Goal: Manage account settings

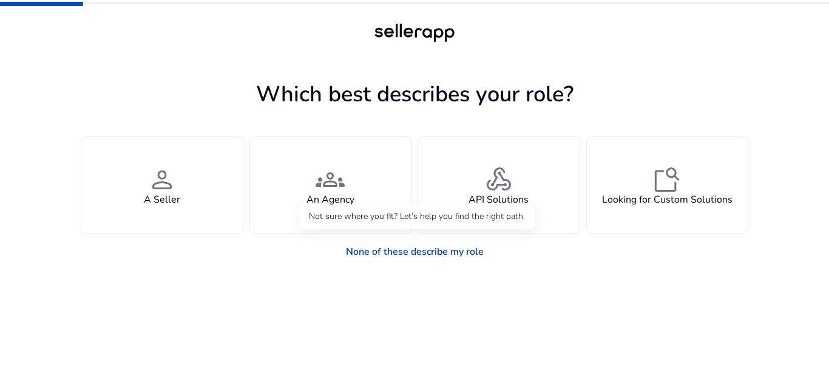
click at [437, 248] on link "None of these describe my role" at bounding box center [414, 252] width 157 height 24
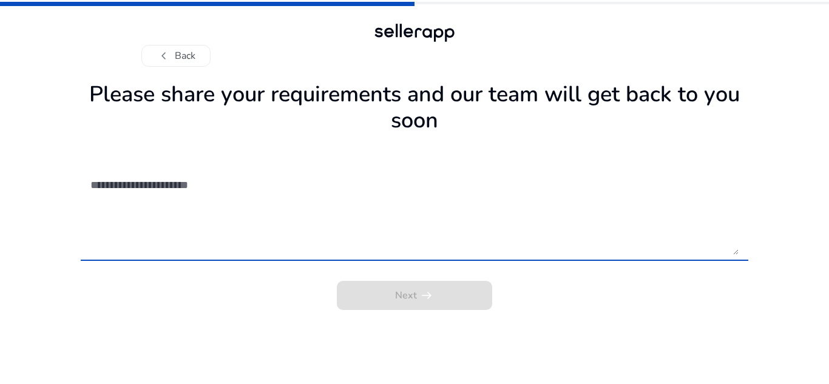
click at [234, 197] on textarea at bounding box center [414, 212] width 648 height 86
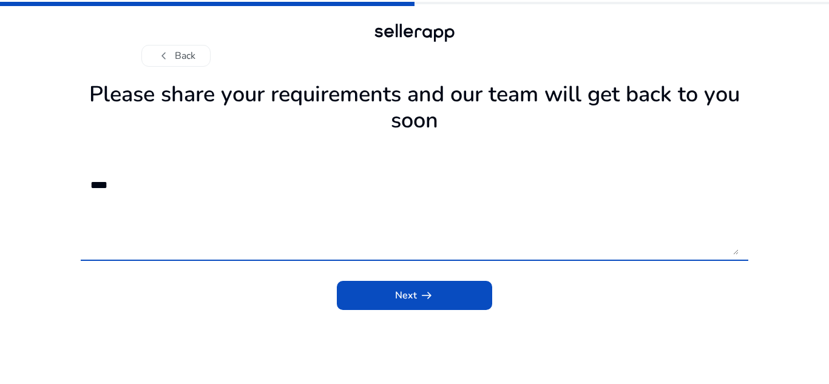
type textarea "****"
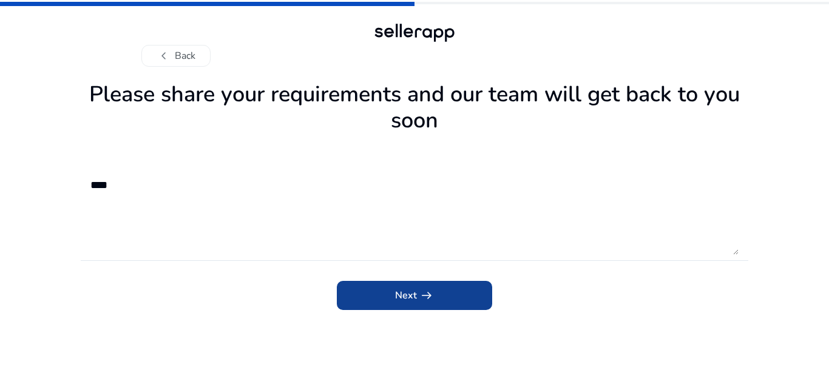
drag, startPoint x: 403, startPoint y: 312, endPoint x: 410, endPoint y: 307, distance: 8.8
click at [404, 312] on app-requirements "Please share your requirements and our team will get back to you soon **** Next…" at bounding box center [415, 230] width 668 height 308
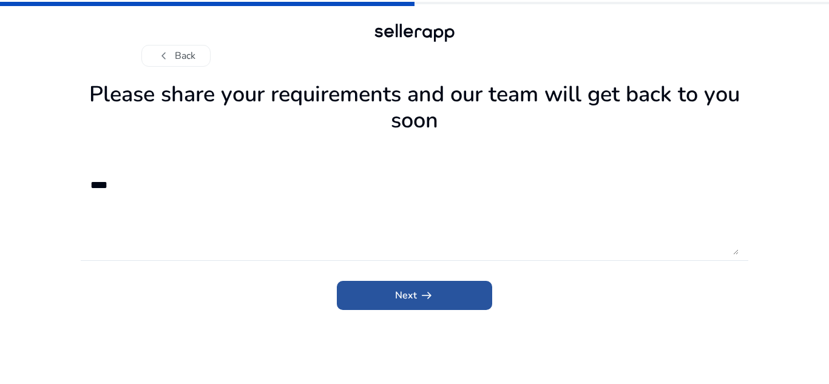
click at [413, 305] on span "submit" at bounding box center [414, 295] width 155 height 29
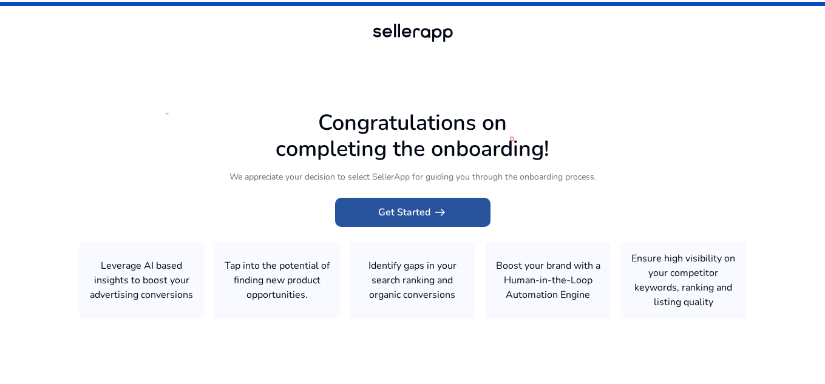
click at [435, 216] on span "arrow_right_alt" at bounding box center [440, 212] width 15 height 15
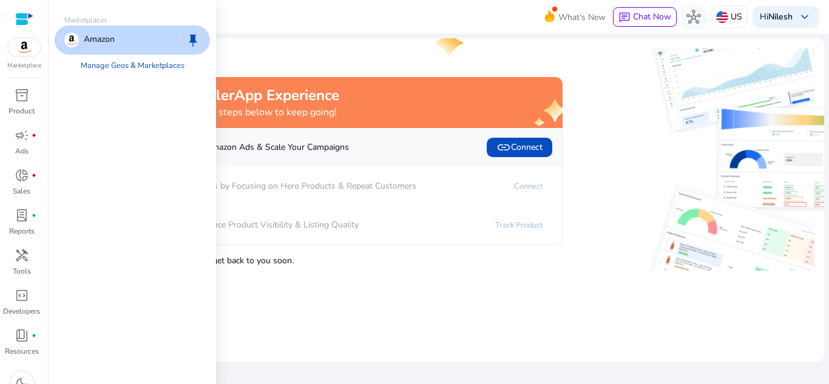
click at [26, 49] on img at bounding box center [24, 47] width 33 height 18
click at [109, 39] on p "Amazon" at bounding box center [99, 40] width 31 height 15
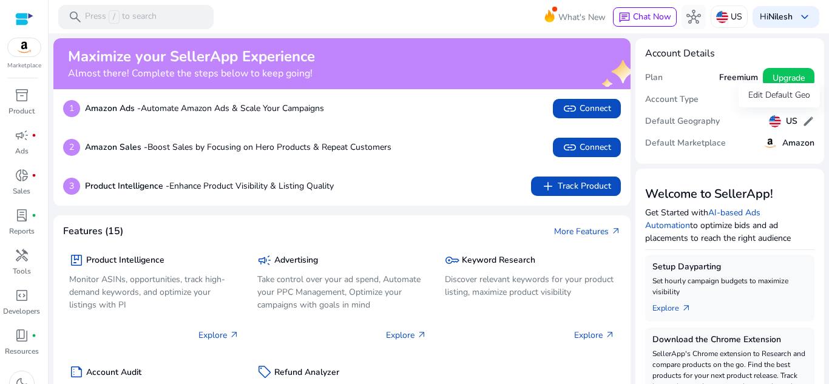
click at [805, 120] on span "edit" at bounding box center [809, 121] width 12 height 12
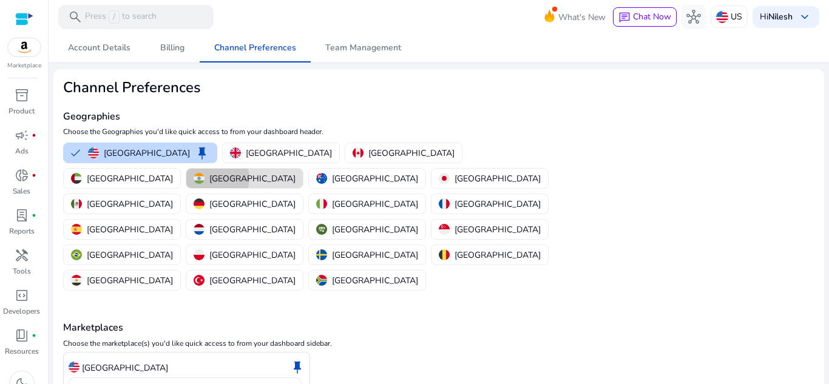
click at [296, 172] on p "[GEOGRAPHIC_DATA]" at bounding box center [252, 178] width 86 height 13
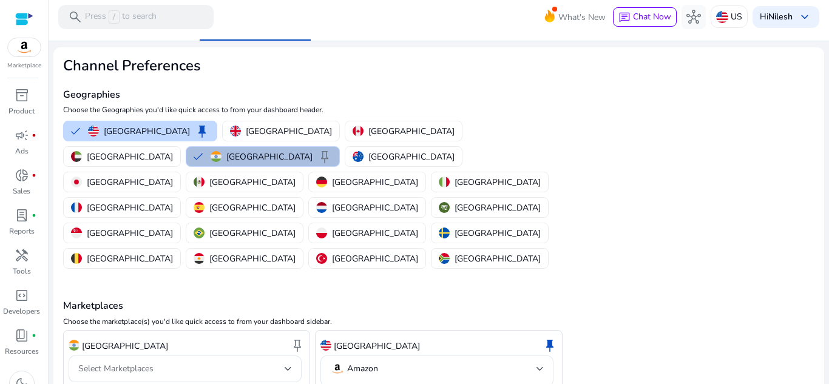
scroll to position [42, 0]
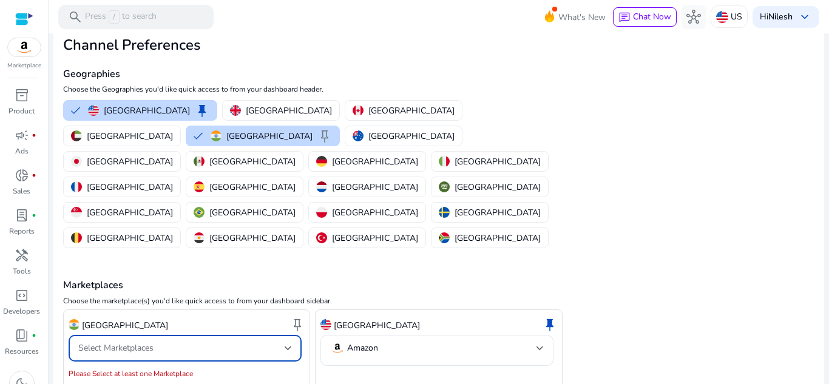
click at [120, 342] on span "Select Marketplaces" at bounding box center [115, 348] width 75 height 12
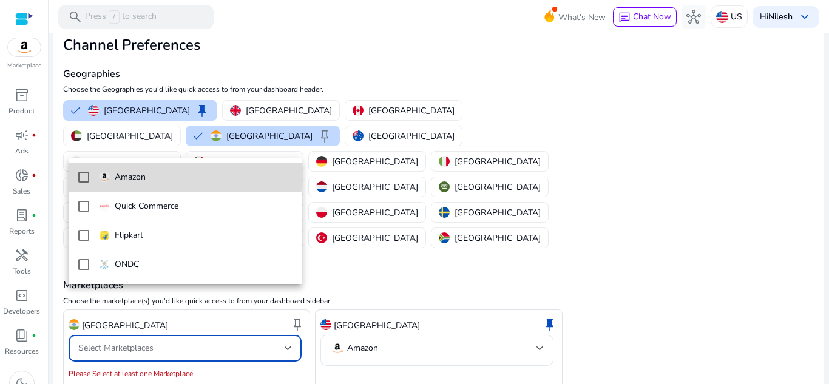
click at [81, 172] on mat-pseudo-checkbox at bounding box center [83, 177] width 11 height 11
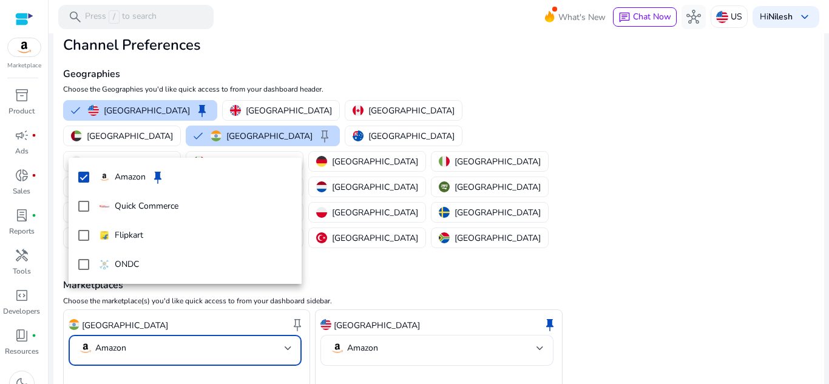
click at [156, 353] on div at bounding box center [414, 192] width 829 height 384
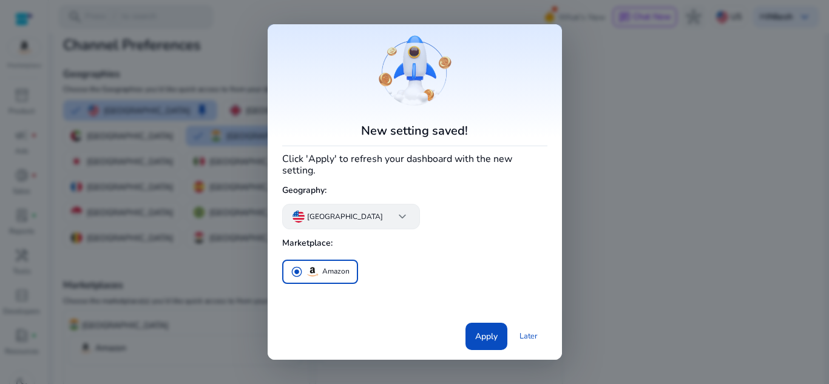
click at [395, 214] on span "keyboard_arrow_down" at bounding box center [402, 216] width 15 height 15
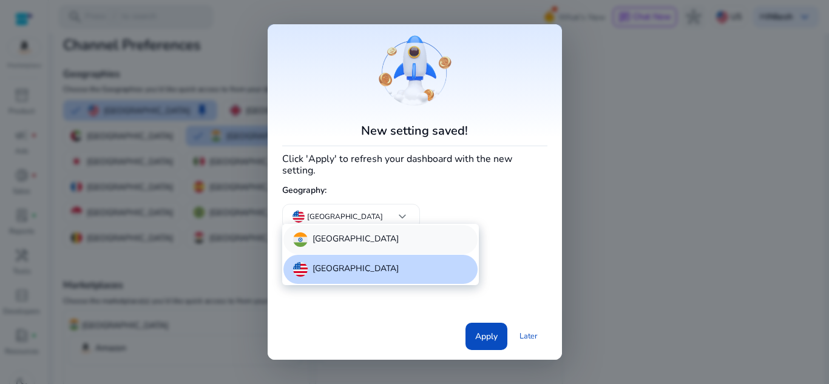
click at [367, 245] on div "[GEOGRAPHIC_DATA]" at bounding box center [381, 239] width 194 height 29
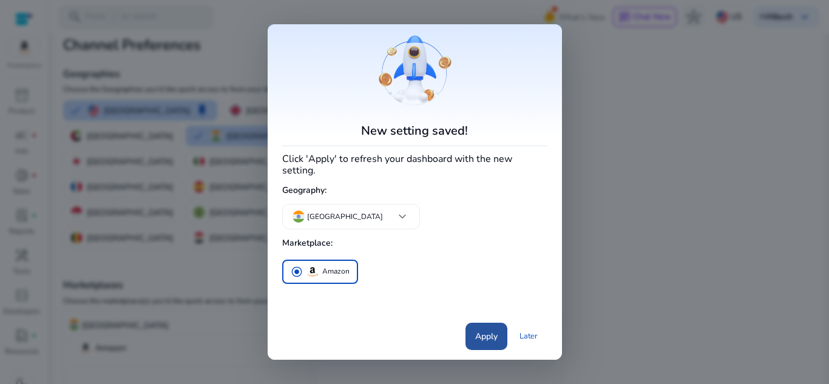
click at [491, 330] on span "Apply" at bounding box center [486, 336] width 22 height 13
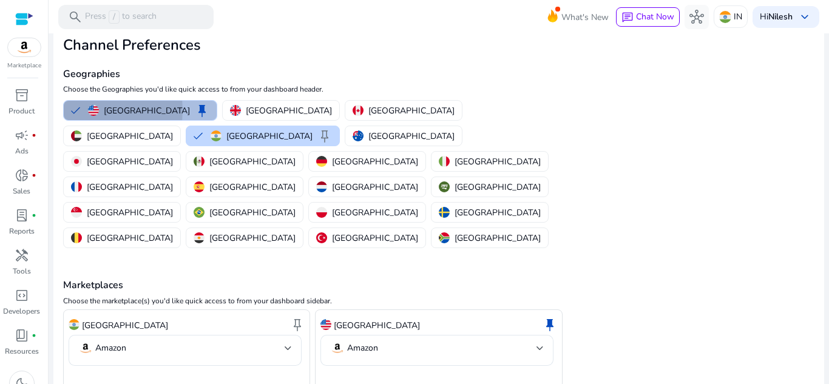
click at [78, 110] on button "United States keep" at bounding box center [140, 110] width 153 height 19
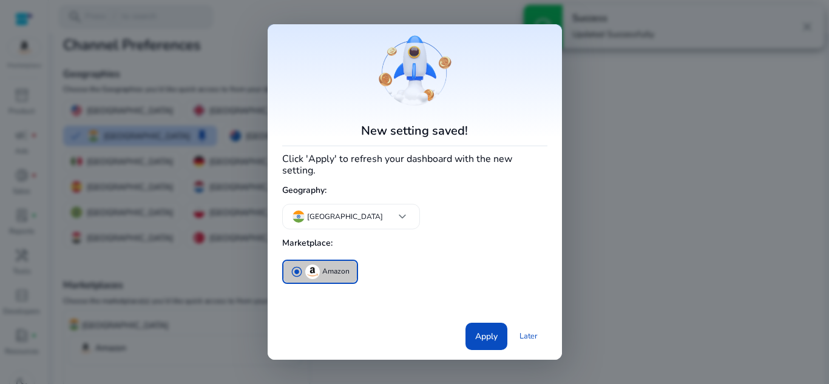
click at [344, 274] on button "radio_button_checked Amazon" at bounding box center [320, 272] width 73 height 22
click at [474, 322] on span at bounding box center [487, 336] width 42 height 29
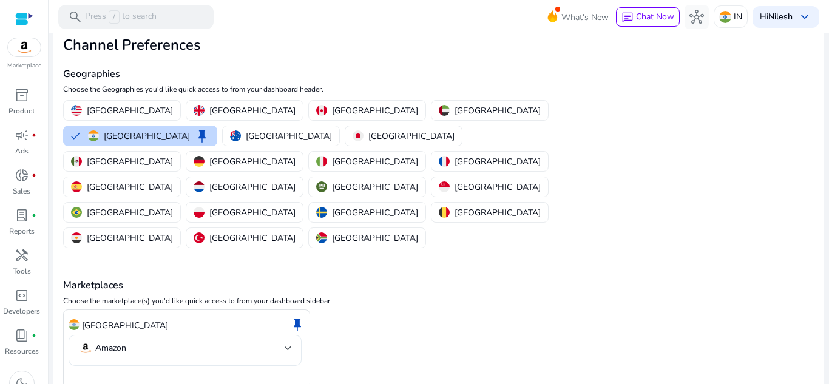
click at [101, 343] on p "Amazon" at bounding box center [110, 348] width 31 height 11
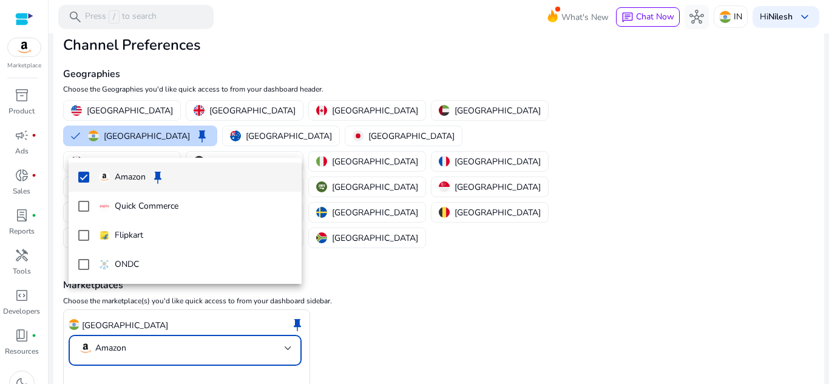
click at [141, 352] on div at bounding box center [414, 192] width 829 height 384
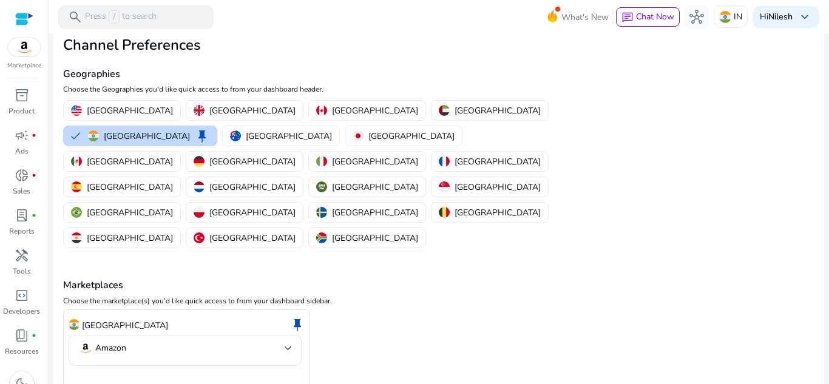
click at [10, 48] on img at bounding box center [24, 47] width 33 height 18
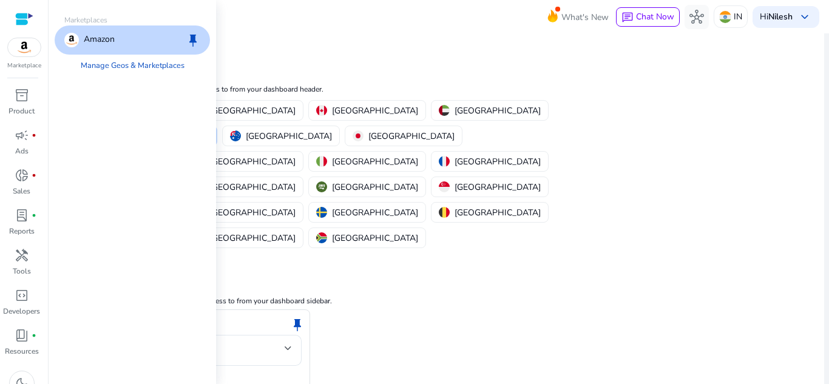
click at [87, 44] on p "Amazon" at bounding box center [99, 40] width 31 height 15
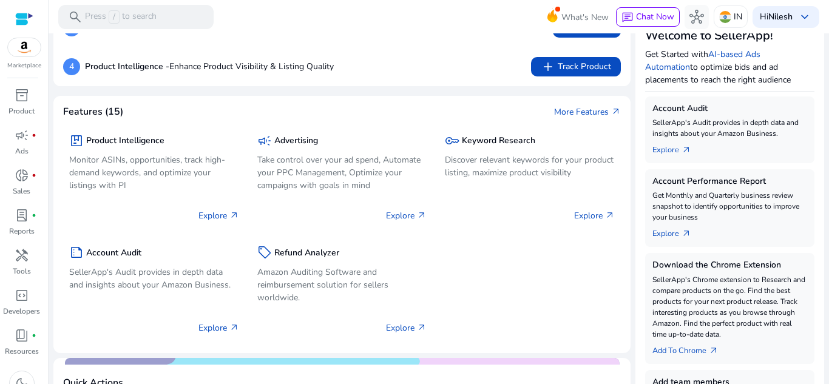
scroll to position [182, 0]
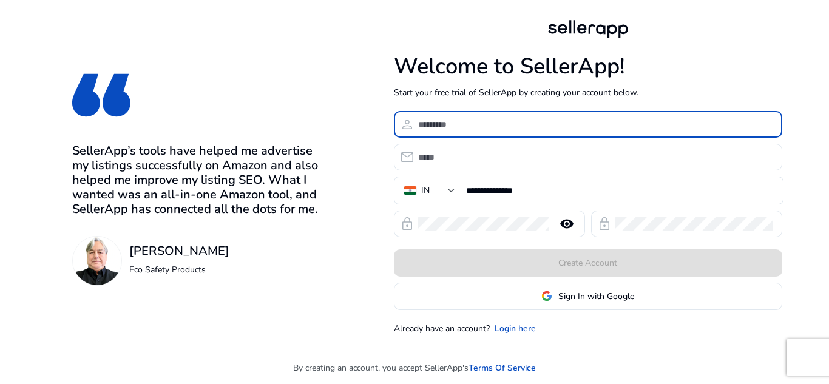
click at [484, 127] on input at bounding box center [595, 124] width 355 height 13
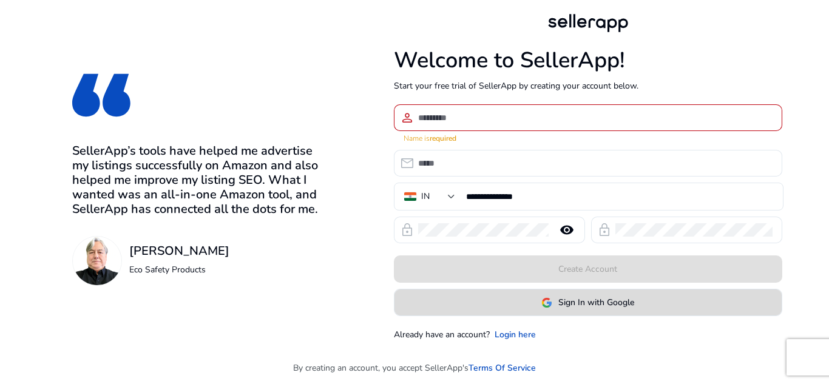
click at [607, 296] on span "Sign In with Google" at bounding box center [597, 302] width 76 height 13
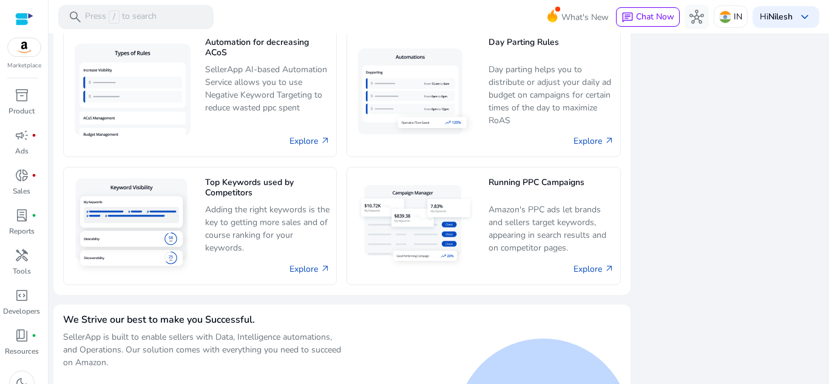
scroll to position [841, 0]
